Goal: Task Accomplishment & Management: Use online tool/utility

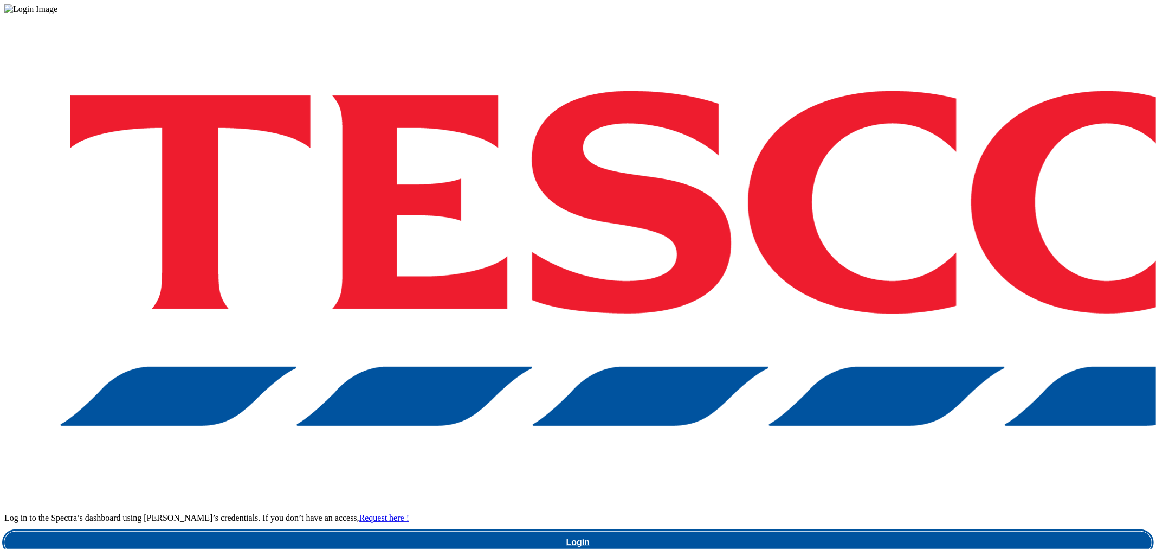
click at [842, 531] on link "Login" at bounding box center [578, 542] width 1148 height 22
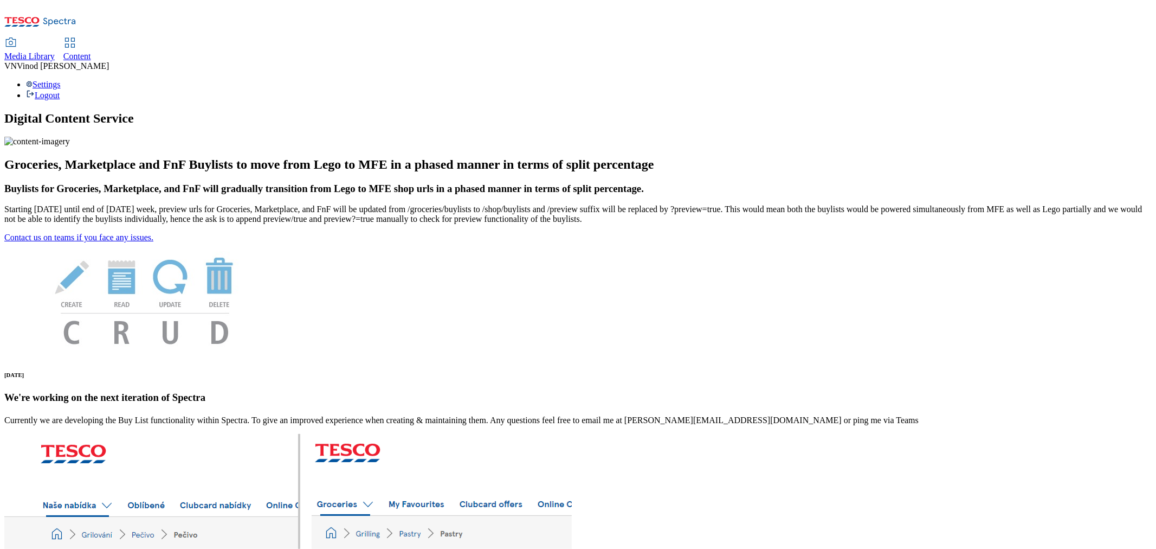
click at [91, 52] on span "Content" at bounding box center [77, 56] width 28 height 9
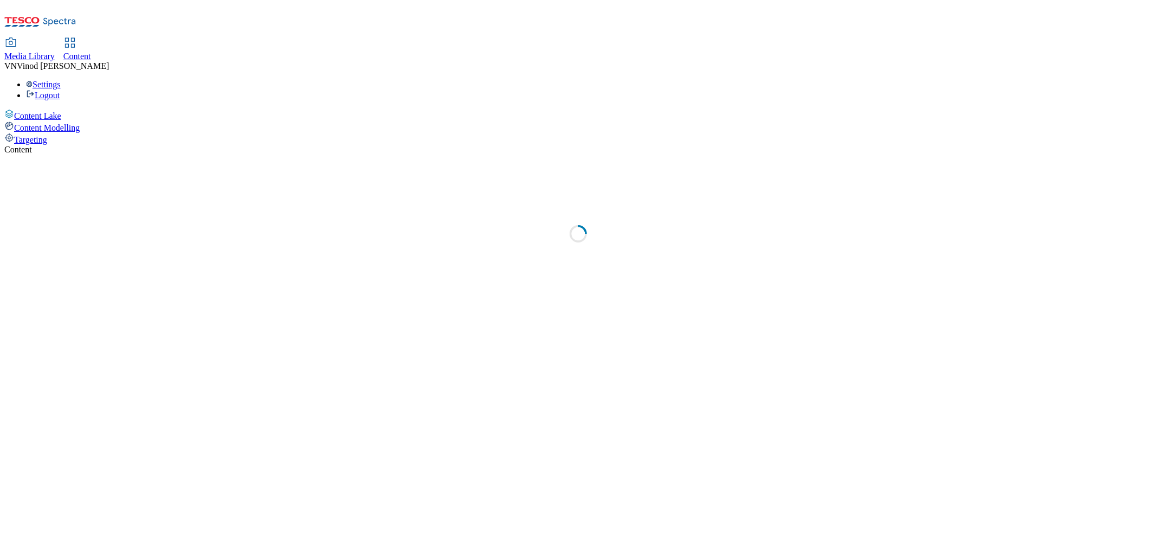
select select "ghs-uk"
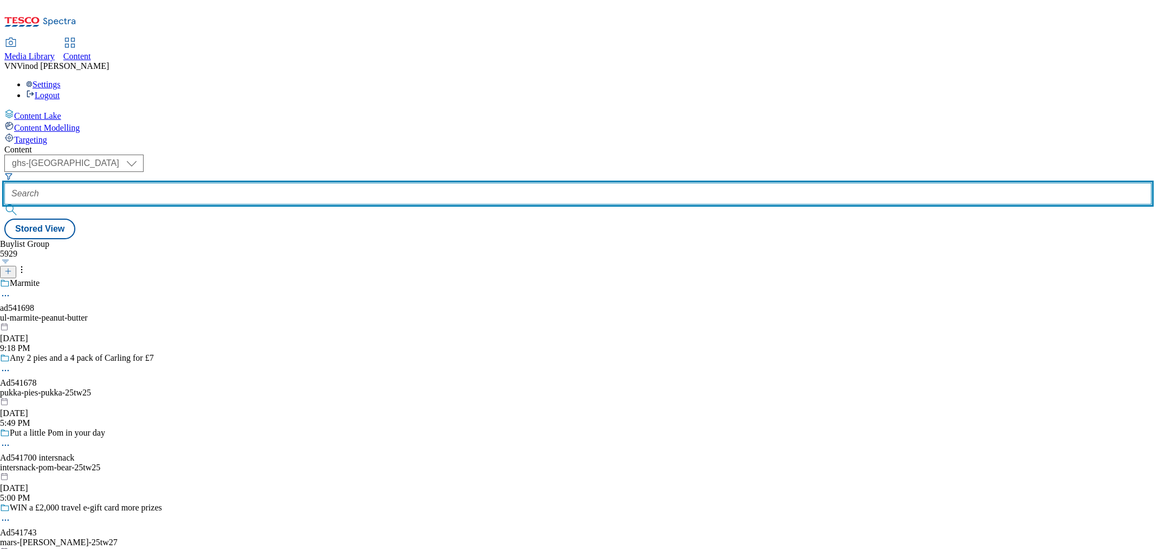
click at [271, 183] on input "text" at bounding box center [578, 194] width 1148 height 22
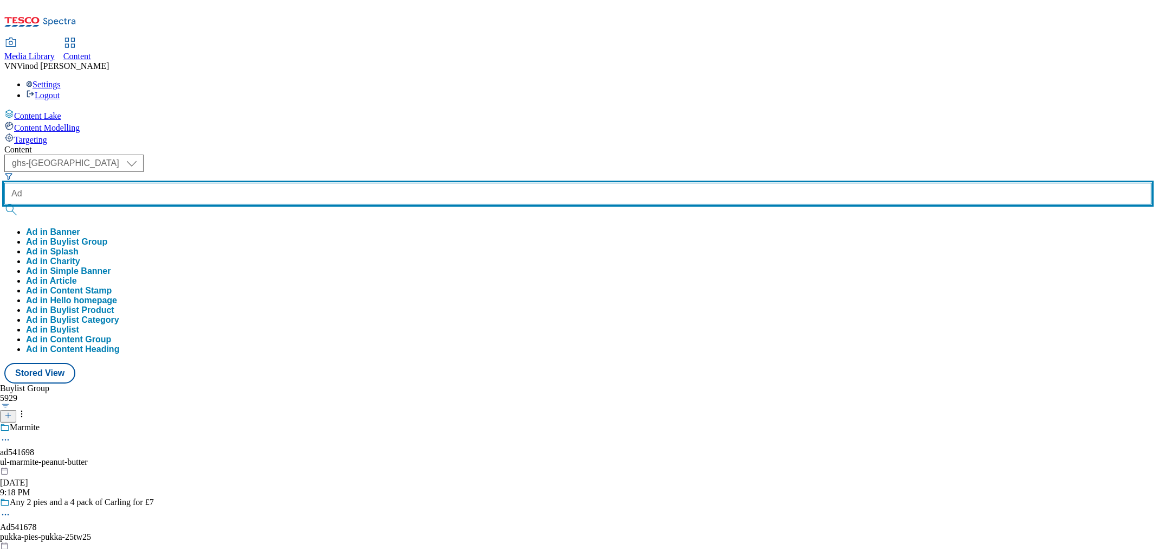
paste input "541628"
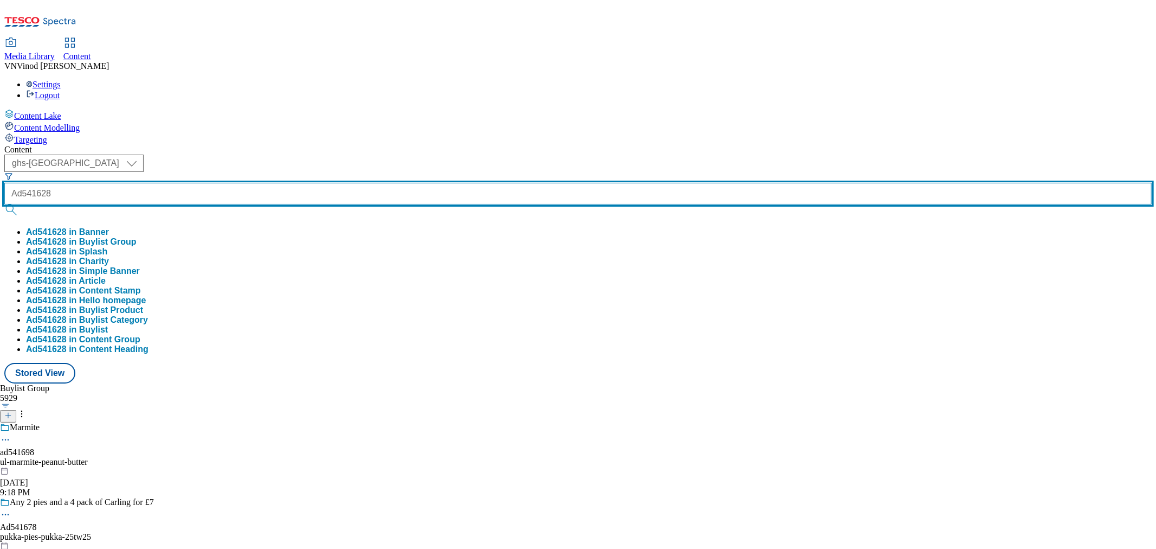
type input "Ad541628"
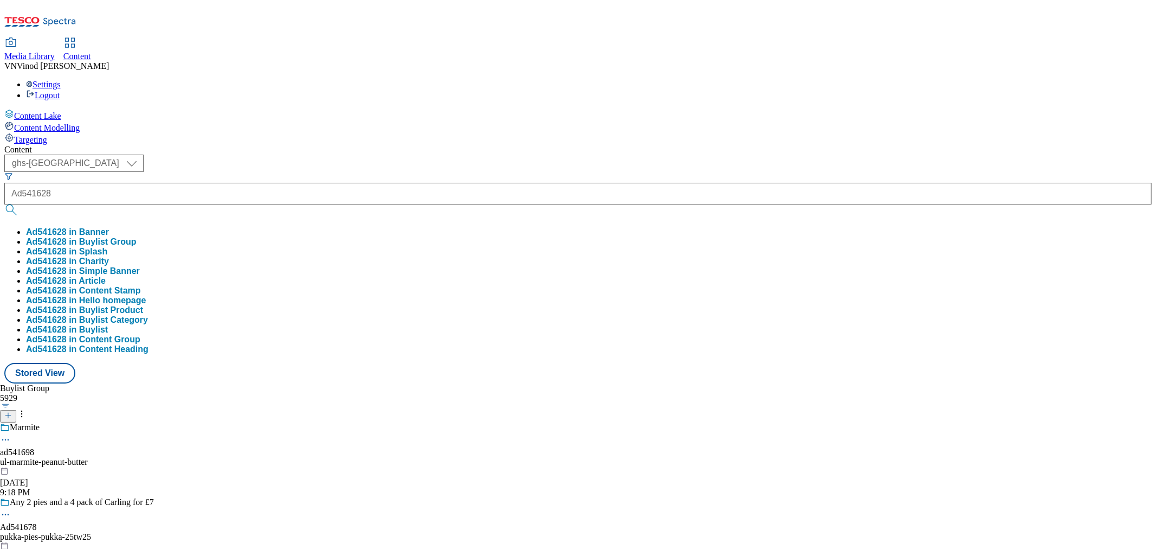
click at [137, 237] on button "Ad541628 in Buylist Group" at bounding box center [81, 242] width 111 height 10
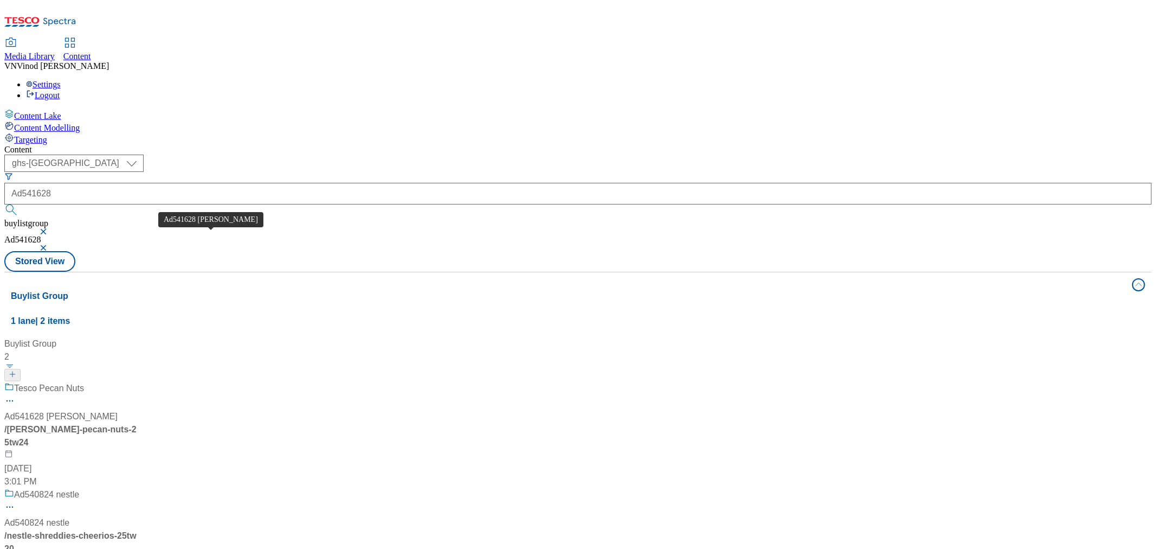
click at [118, 410] on div "Ad541628 peter-meadows" at bounding box center [60, 416] width 113 height 13
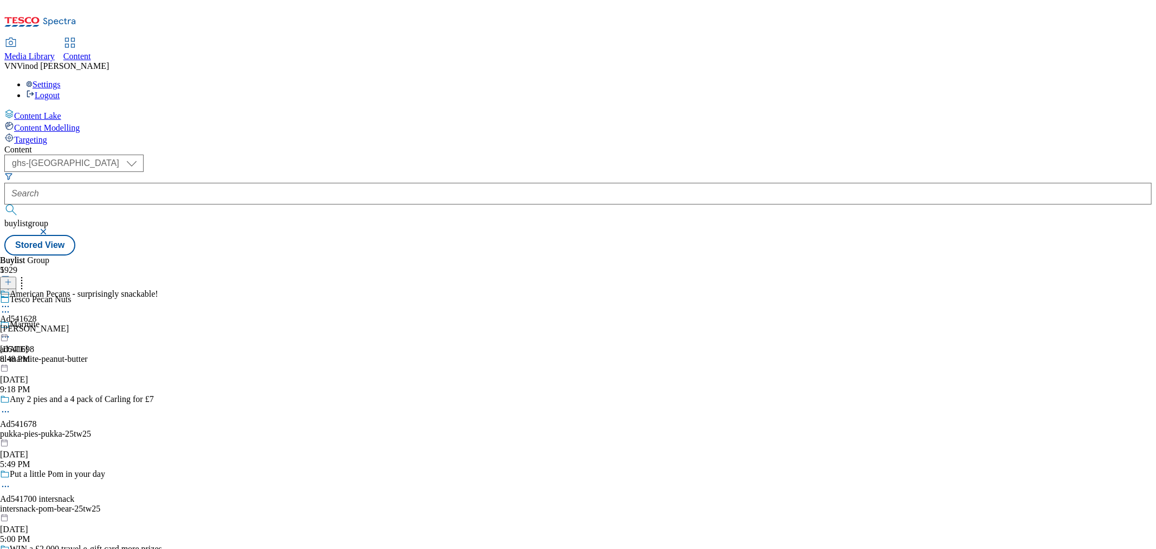
click at [11, 306] on icon at bounding box center [5, 311] width 11 height 11
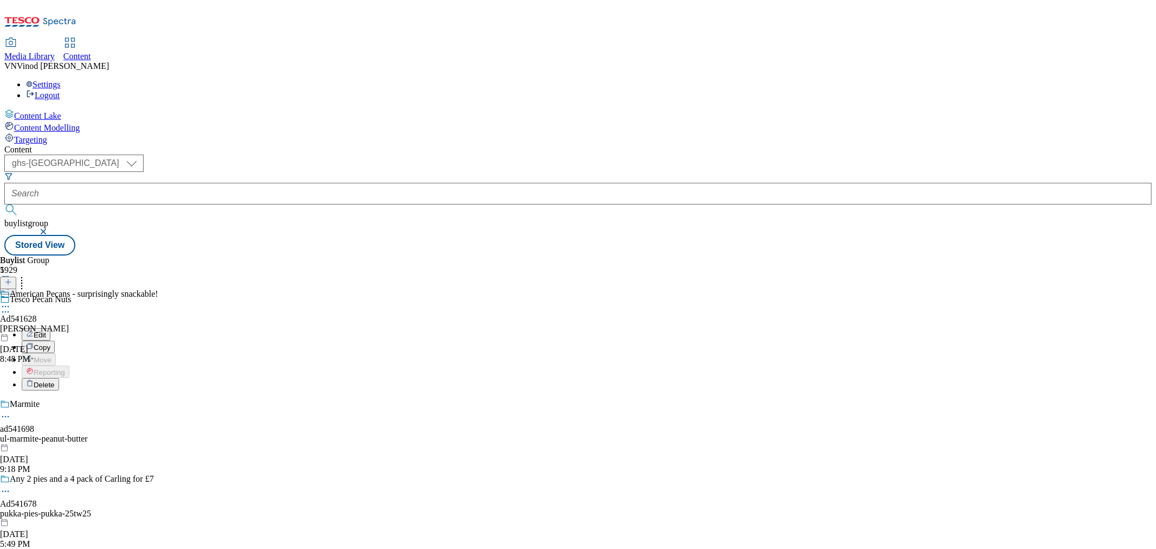
click at [50, 328] on button "Edit" at bounding box center [36, 334] width 29 height 12
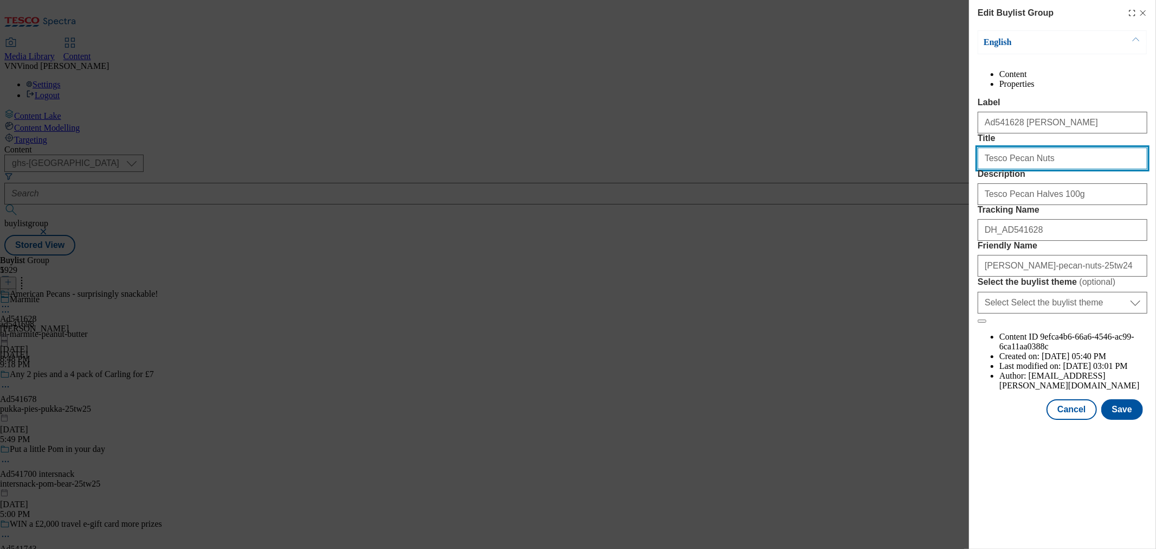
drag, startPoint x: 1049, startPoint y: 202, endPoint x: 677, endPoint y: 207, distance: 372.5
click at [678, 207] on div "Edit Buylist Group English Content Properties Label Ad541628 peter-meadows Titl…" at bounding box center [578, 274] width 1156 height 549
paste input "Halve"
type input "Tesco Pecan Halves"
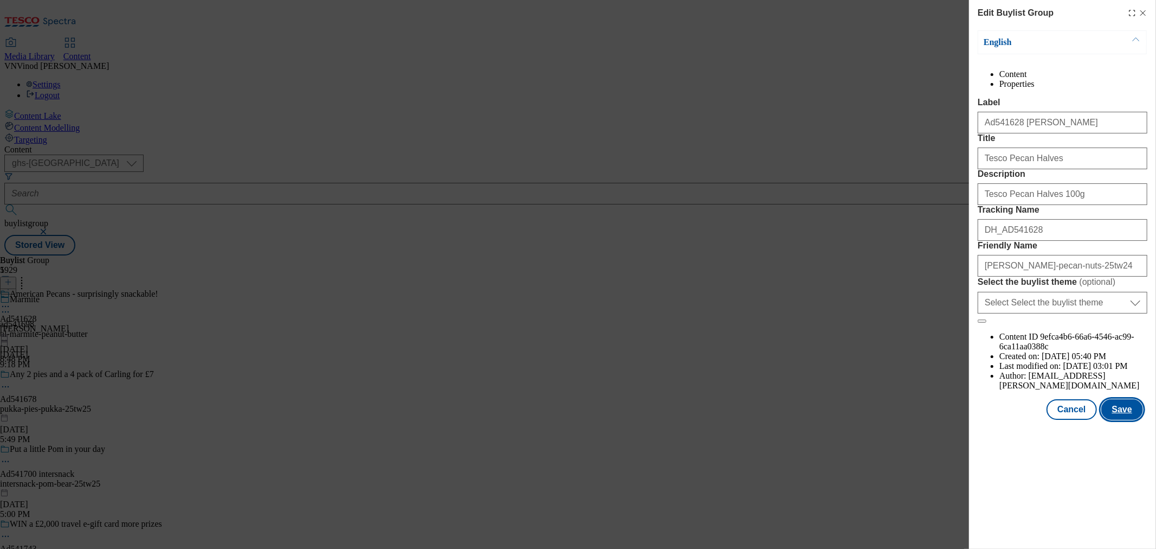
click at [1116, 420] on button "Save" at bounding box center [1123, 409] width 42 height 21
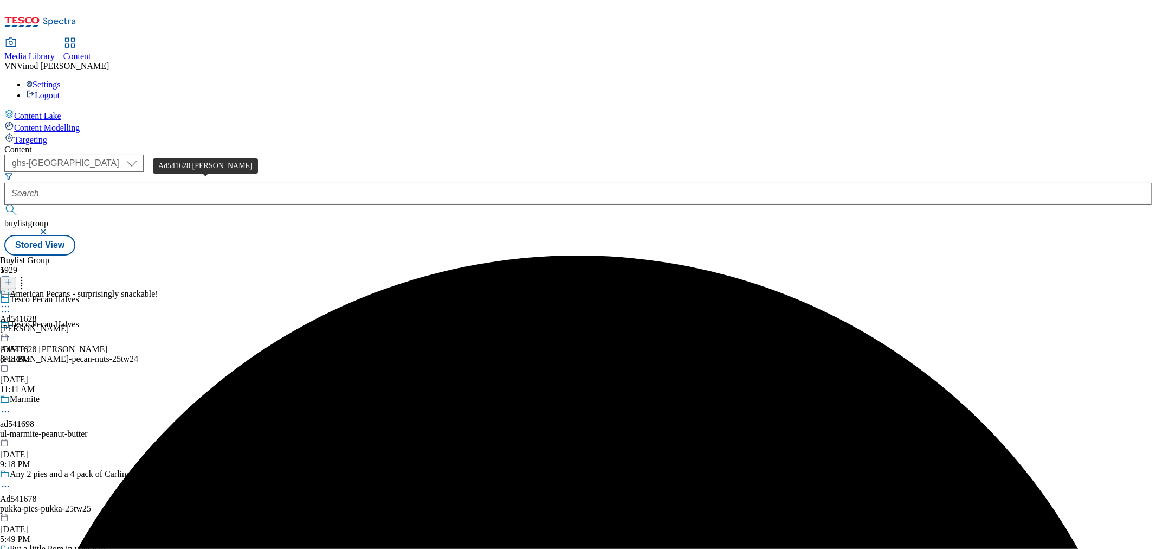
click at [108, 344] on div "Ad541628 peter-meadows" at bounding box center [54, 349] width 108 height 10
